Goal: Information Seeking & Learning: Learn about a topic

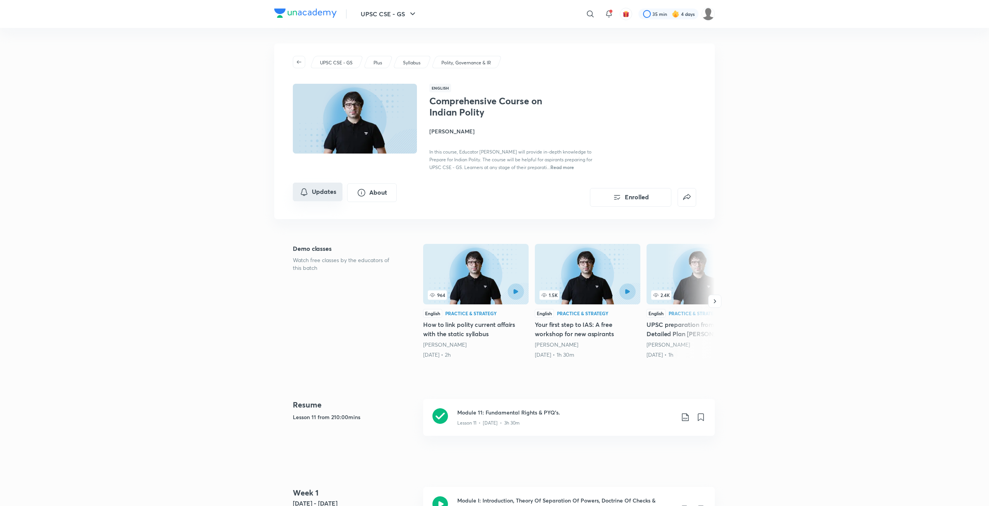
click at [305, 186] on button "Updates" at bounding box center [318, 192] width 50 height 19
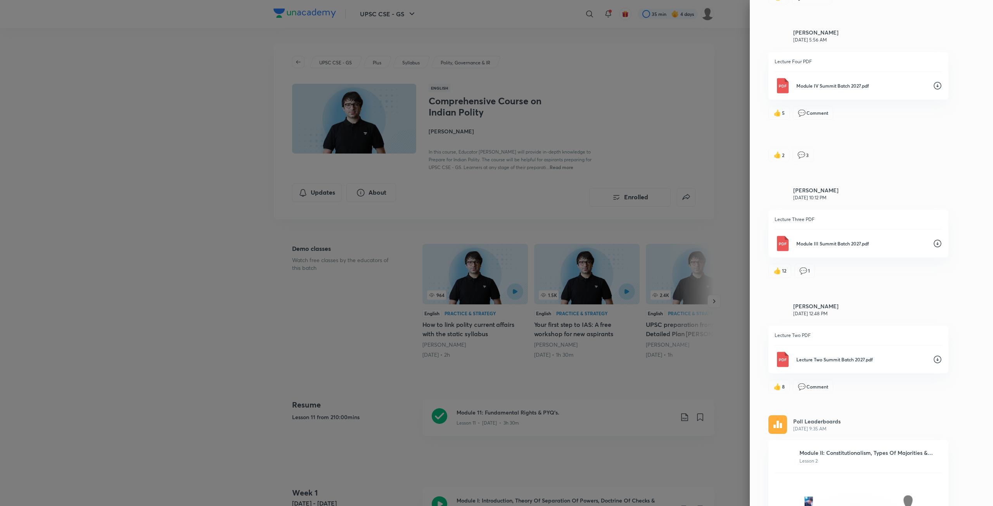
scroll to position [3069, 0]
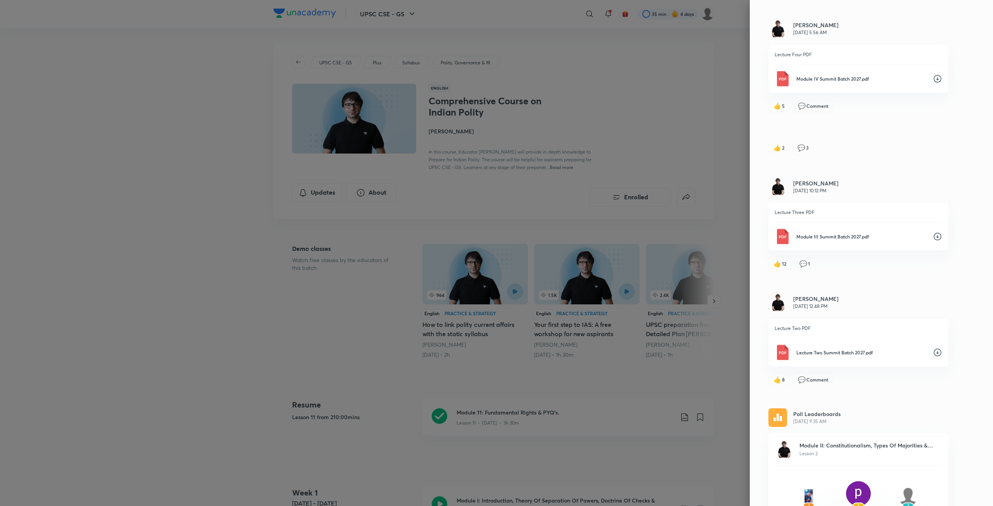
click at [933, 233] on icon at bounding box center [937, 237] width 8 height 8
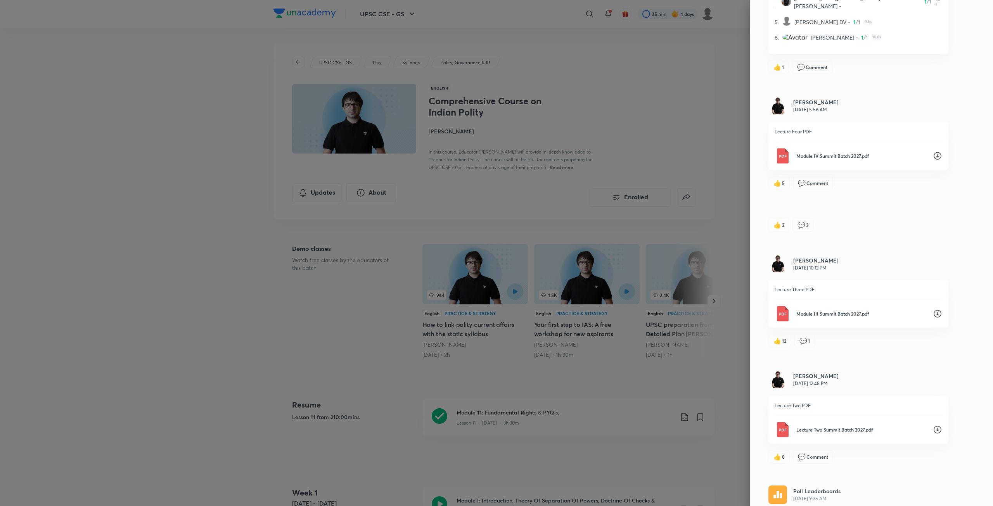
scroll to position [2991, 0]
click at [932, 152] on icon at bounding box center [936, 156] width 9 height 9
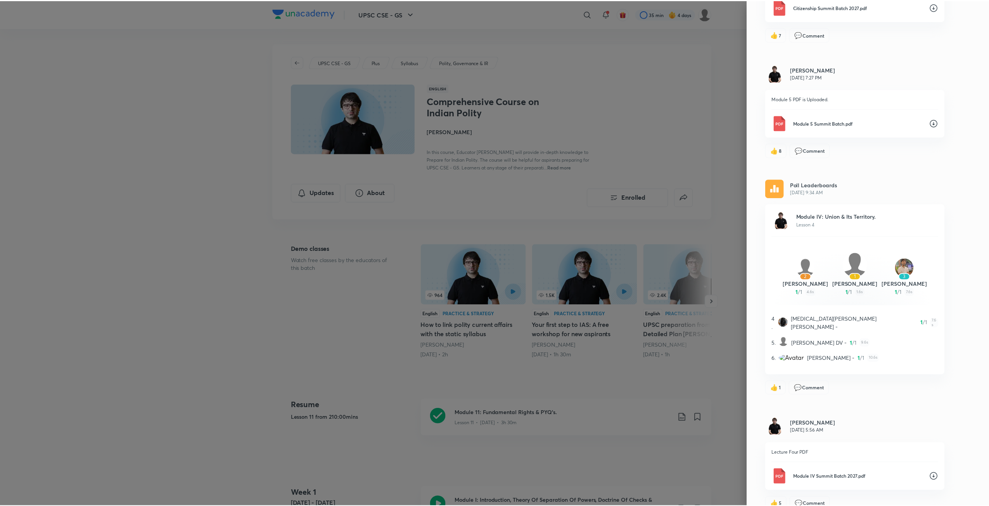
scroll to position [2603, 0]
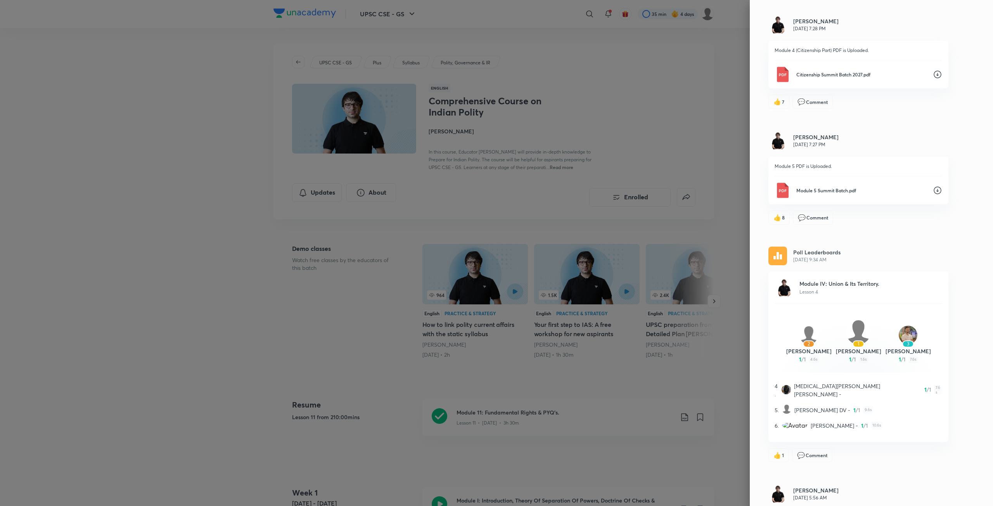
click at [883, 186] on div "Module 5 Summit Batch.pdf" at bounding box center [857, 191] width 167 height 16
click at [722, 119] on div at bounding box center [496, 253] width 993 height 506
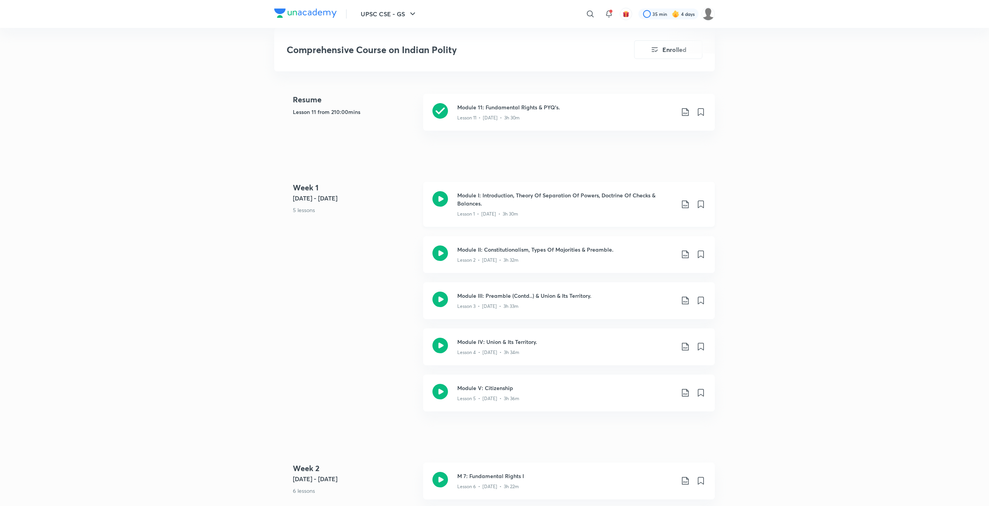
scroll to position [388, 0]
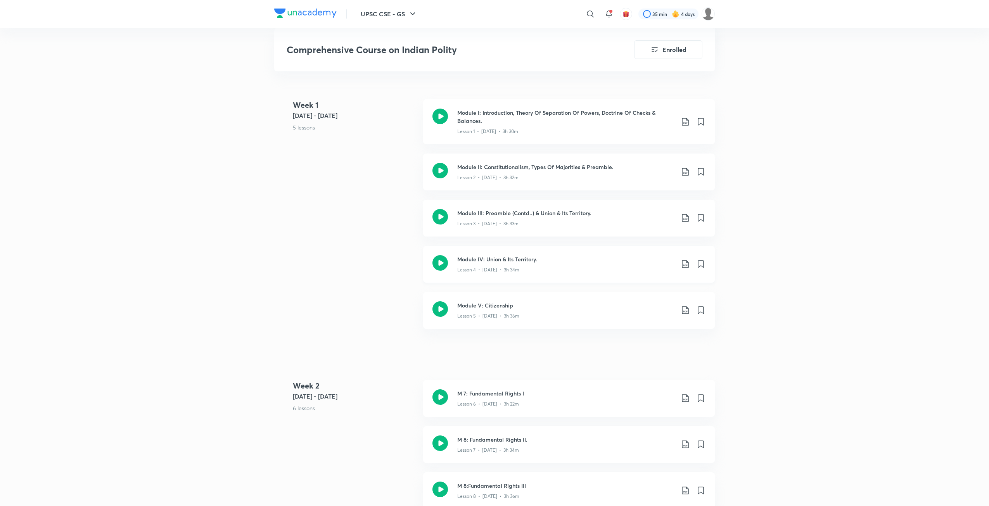
click at [686, 266] on icon at bounding box center [684, 263] width 9 height 9
click at [648, 317] on p "Without annotation" at bounding box center [630, 320] width 48 height 8
click at [685, 305] on div "Module V: Citizenship Lesson 5 • [DATE] • 3h 36m" at bounding box center [581, 310] width 248 height 18
click at [684, 311] on icon at bounding box center [685, 310] width 7 height 8
click at [644, 365] on p "Without annotation" at bounding box center [630, 366] width 48 height 8
